Goal: Information Seeking & Learning: Learn about a topic

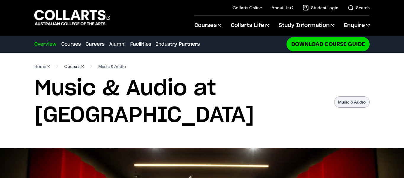
click at [74, 68] on link "Courses" at bounding box center [74, 66] width 20 height 8
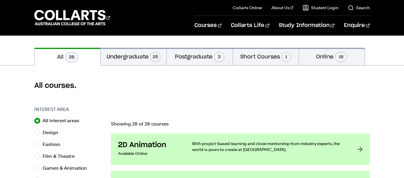
scroll to position [122, 0]
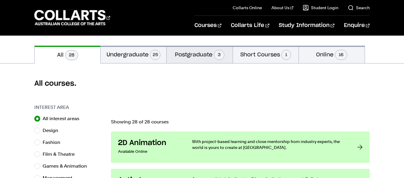
click at [196, 49] on button "Postgraduate 3" at bounding box center [200, 54] width 66 height 17
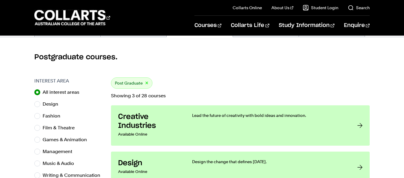
scroll to position [139, 0]
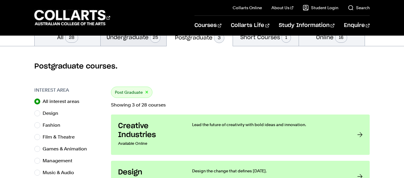
click at [156, 39] on span "25" at bounding box center [155, 38] width 10 height 10
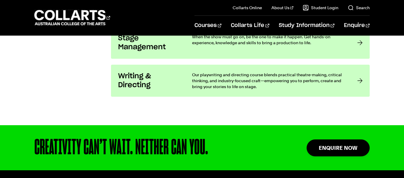
scroll to position [1213, 0]
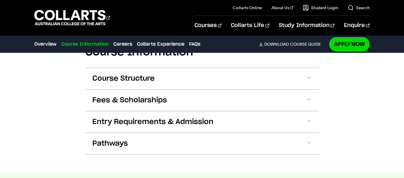
scroll to position [558, 0]
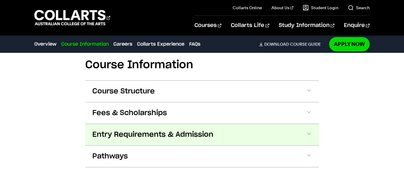
click at [218, 134] on button "Entry Requirements & Admission" at bounding box center [202, 134] width 234 height 21
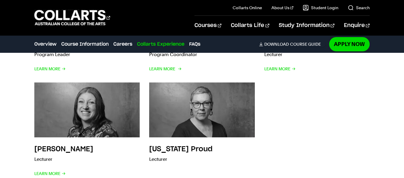
scroll to position [1625, 0]
